Goal: Information Seeking & Learning: Find specific fact

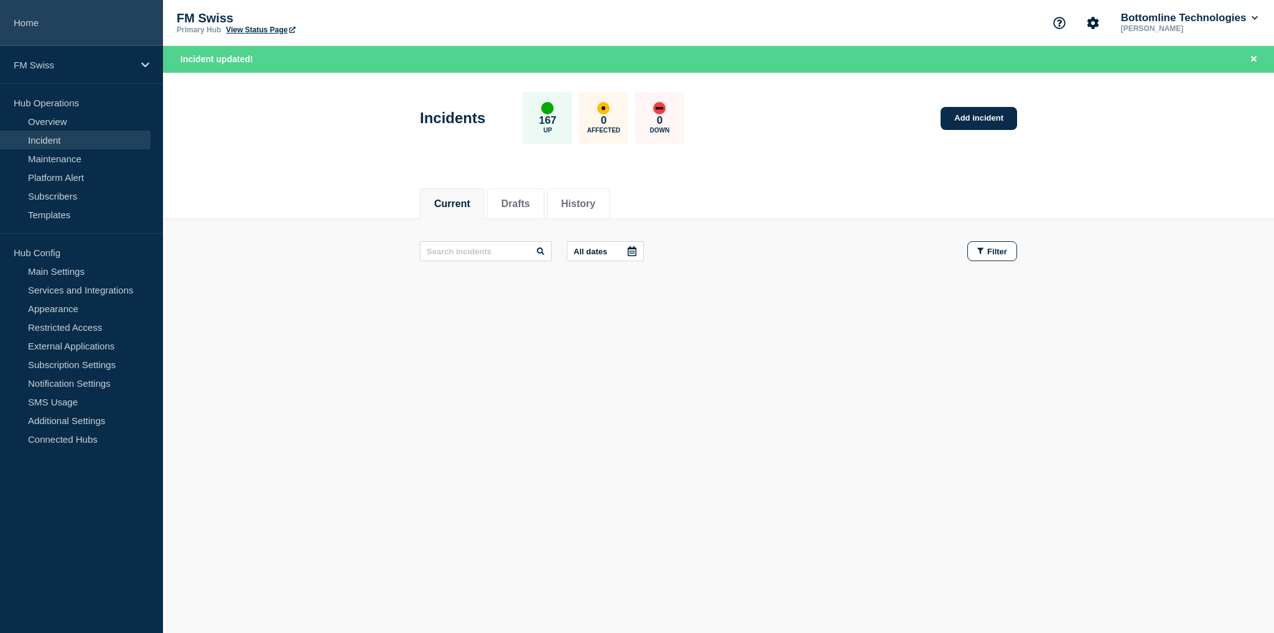
drag, startPoint x: 0, startPoint y: 0, endPoint x: 35, endPoint y: 17, distance: 39.2
click at [35, 17] on link "Home" at bounding box center [81, 23] width 163 height 46
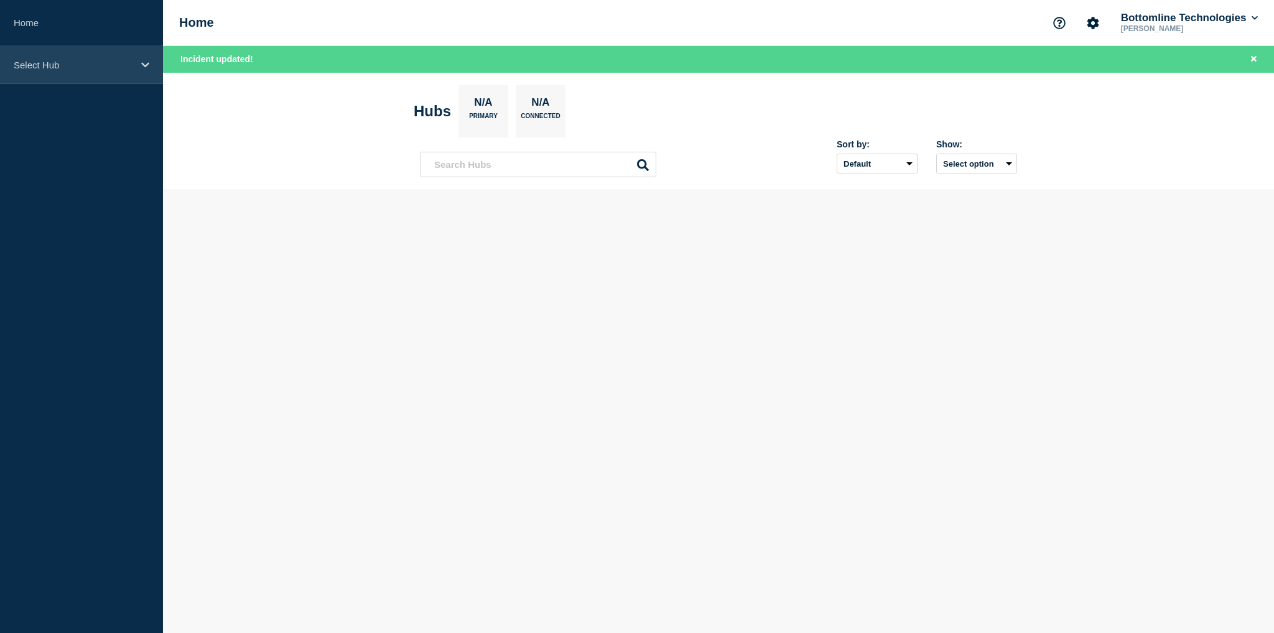
click at [53, 62] on p "Select Hub" at bounding box center [73, 65] width 119 height 11
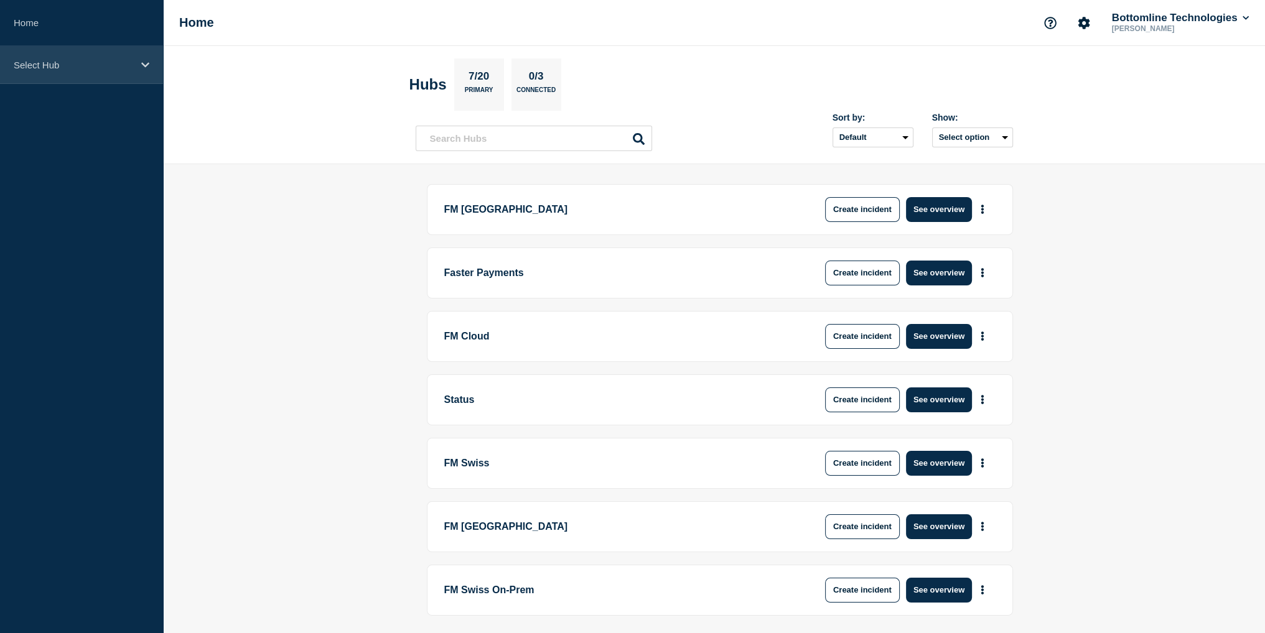
click at [57, 68] on p "Select Hub" at bounding box center [73, 65] width 119 height 11
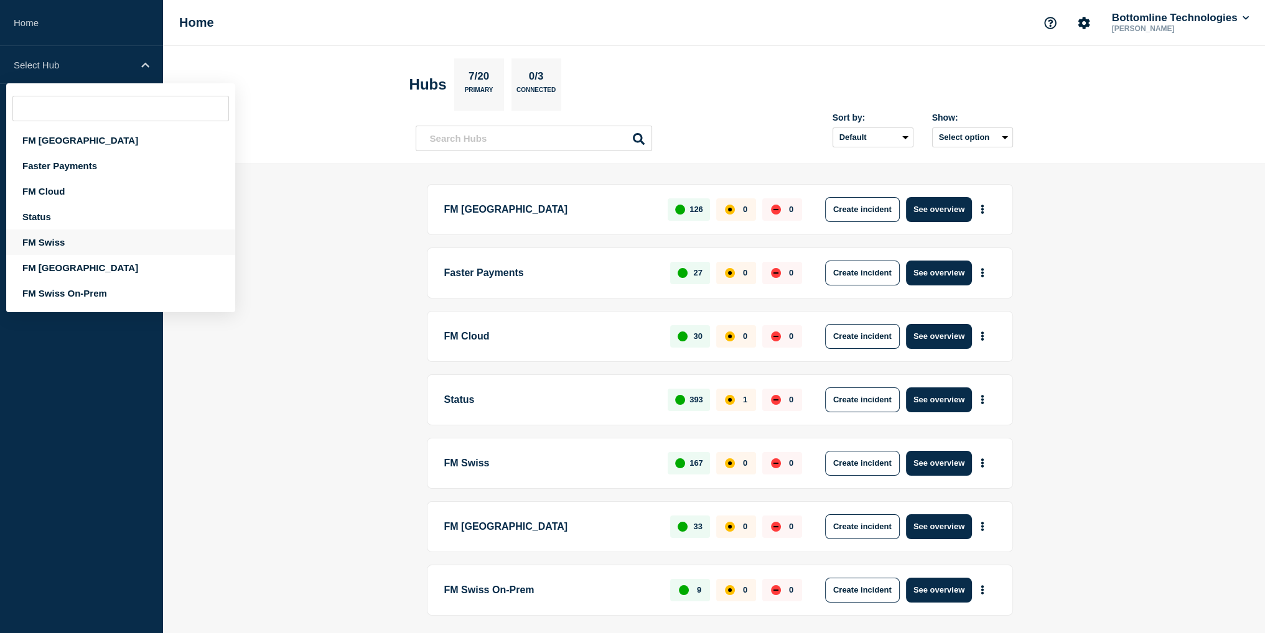
click at [53, 241] on div "FM Swiss" at bounding box center [120, 243] width 229 height 26
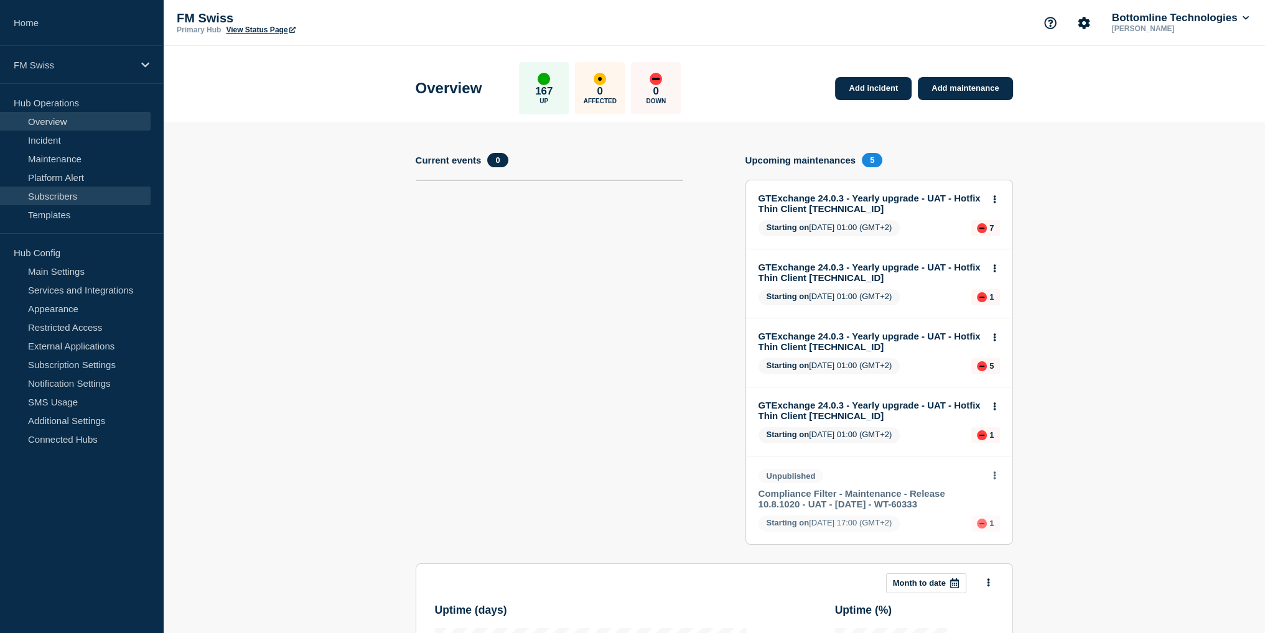
click at [55, 198] on link "Subscribers" at bounding box center [75, 196] width 151 height 19
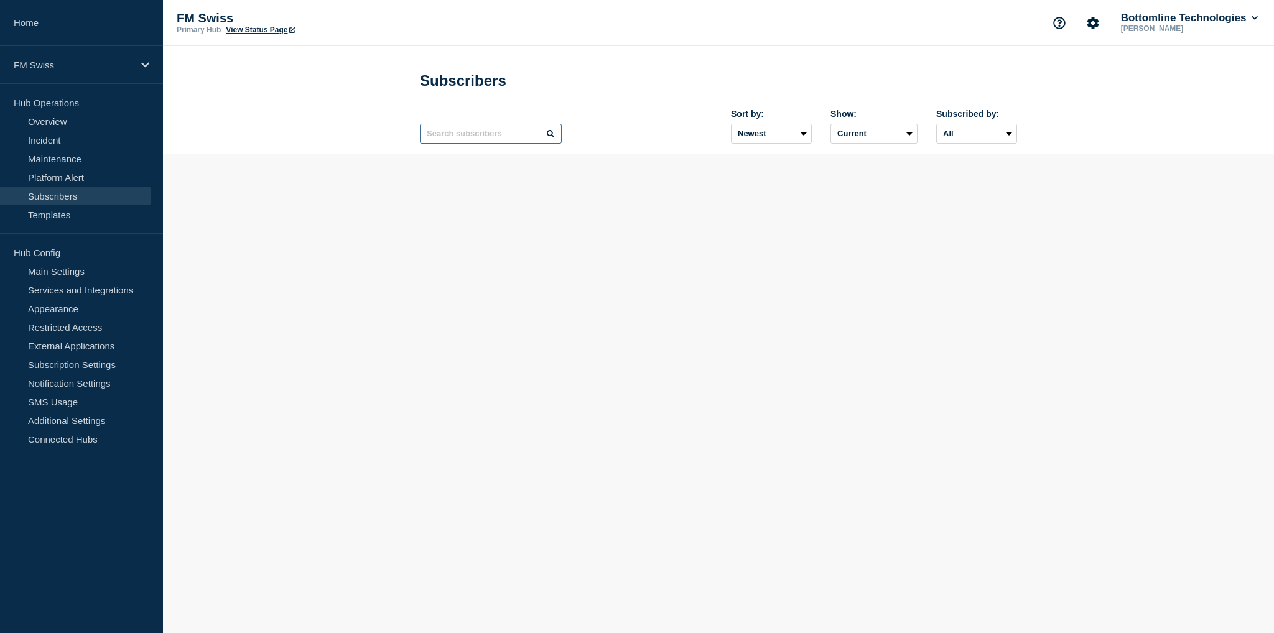
click at [450, 141] on input "text" at bounding box center [491, 134] width 142 height 20
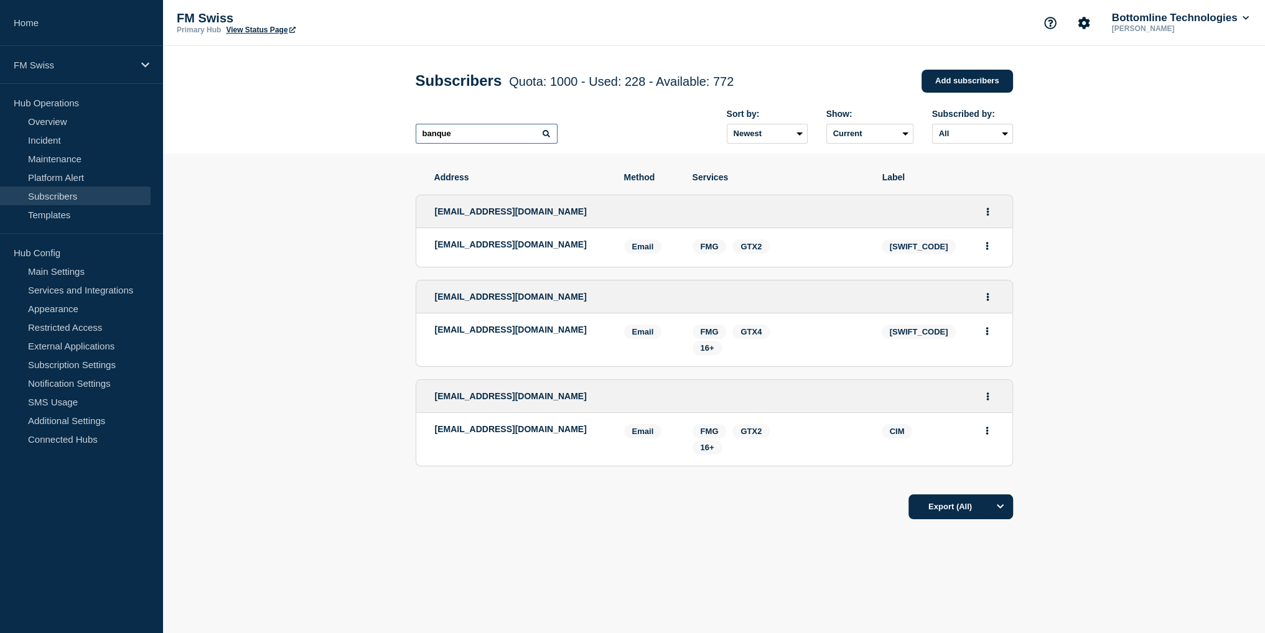
drag, startPoint x: 433, startPoint y: 132, endPoint x: 360, endPoint y: 123, distance: 74.0
click at [360, 123] on header "Subscribers Quota: 1000 - Used: 228 - Available: 772 Quota Used Available 1000 …" at bounding box center [714, 100] width 1102 height 108
type input "med"
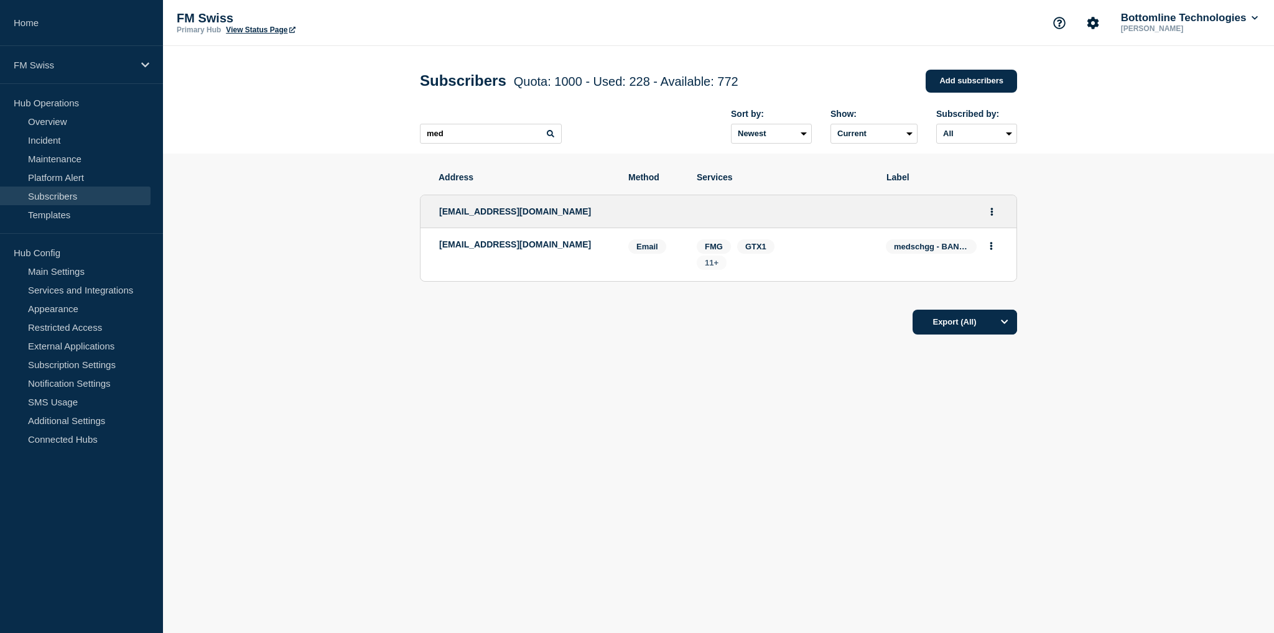
click at [711, 267] on span "11+" at bounding box center [712, 262] width 14 height 9
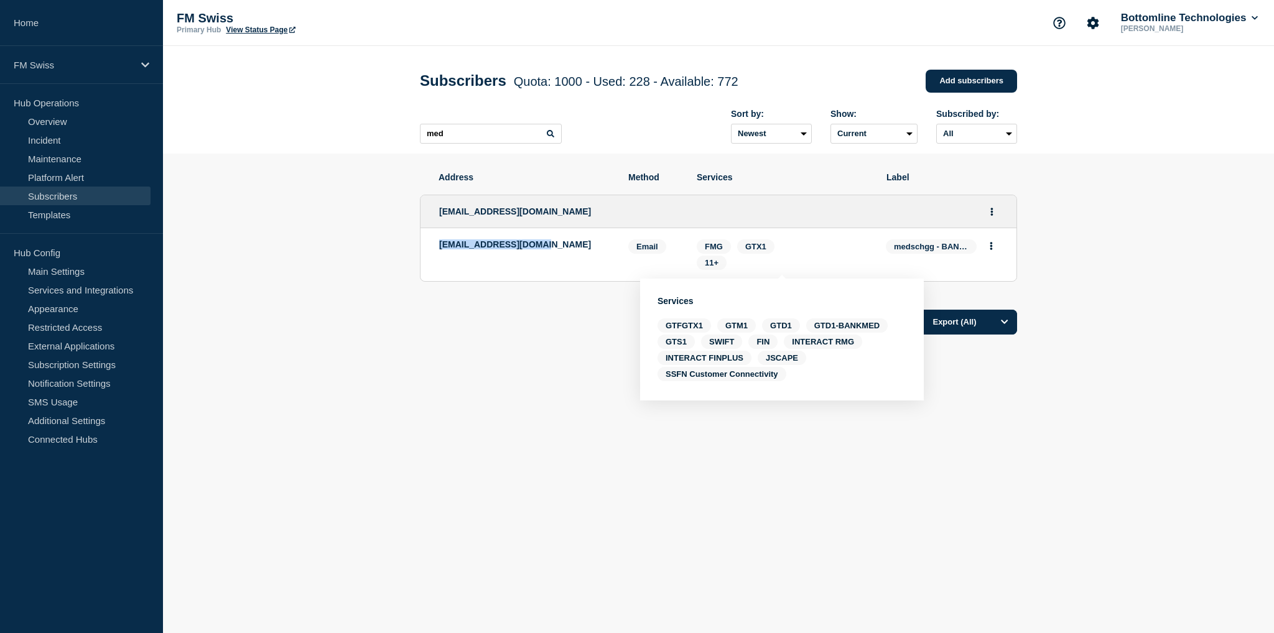
drag, startPoint x: 552, startPoint y: 246, endPoint x: 434, endPoint y: 246, distance: 118.2
click at [434, 246] on li "[EMAIL_ADDRESS][DOMAIN_NAME] Email Email: [EMAIL_ADDRESS][DOMAIN_NAME] medschgg…" at bounding box center [718, 254] width 596 height 53
copy p "[EMAIL_ADDRESS][DOMAIN_NAME]"
